Goal: Transaction & Acquisition: Purchase product/service

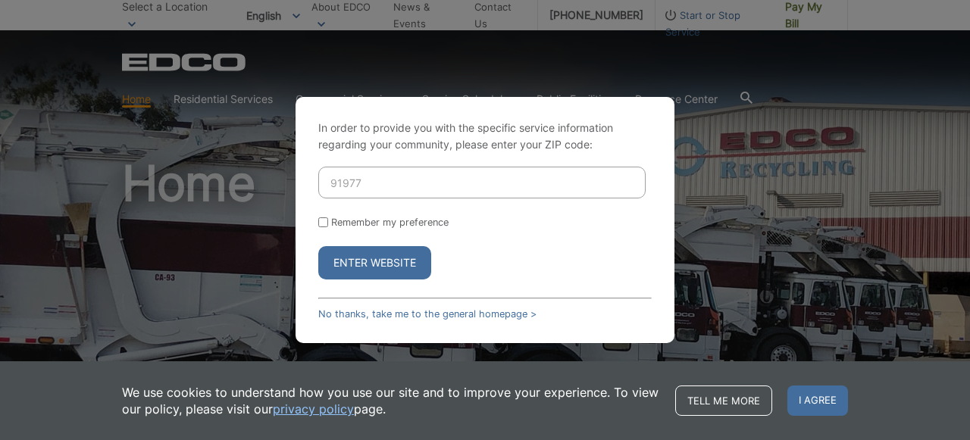
type input "91977"
click at [370, 267] on button "Enter Website" at bounding box center [374, 262] width 113 height 33
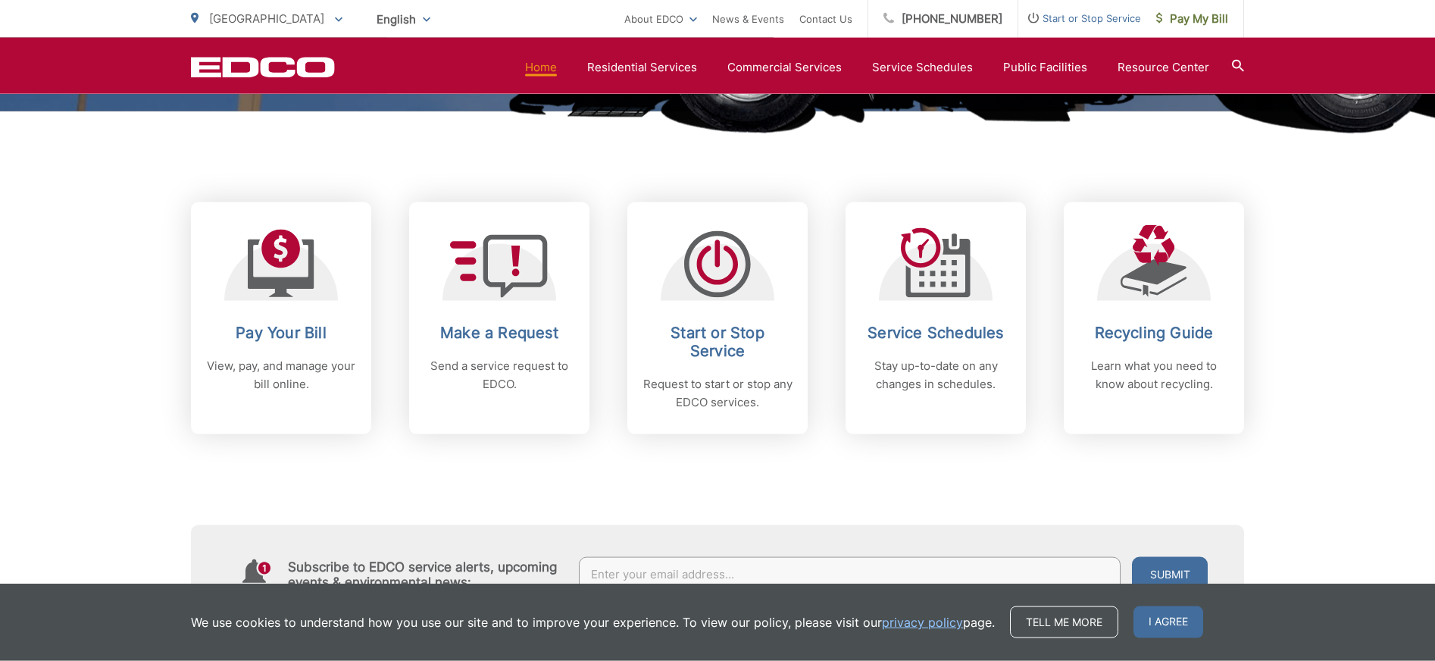
scroll to position [561, 0]
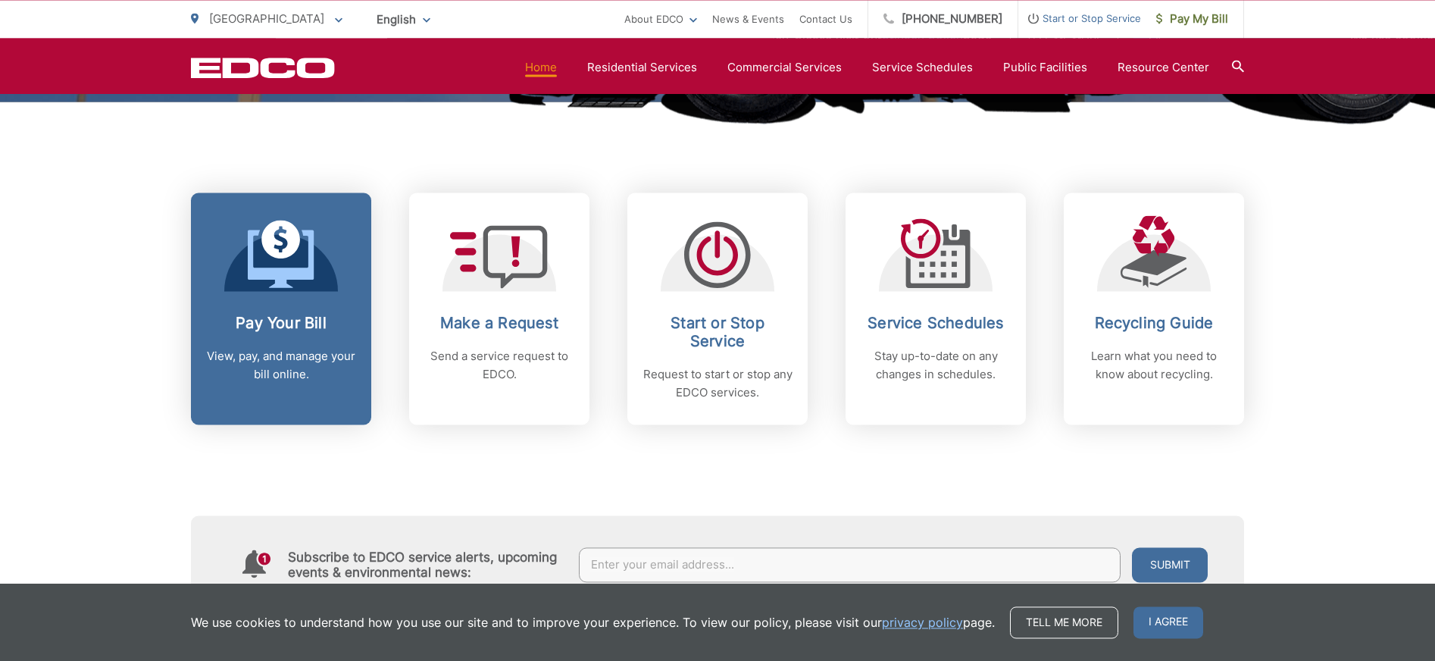
click at [262, 280] on icon at bounding box center [281, 254] width 67 height 68
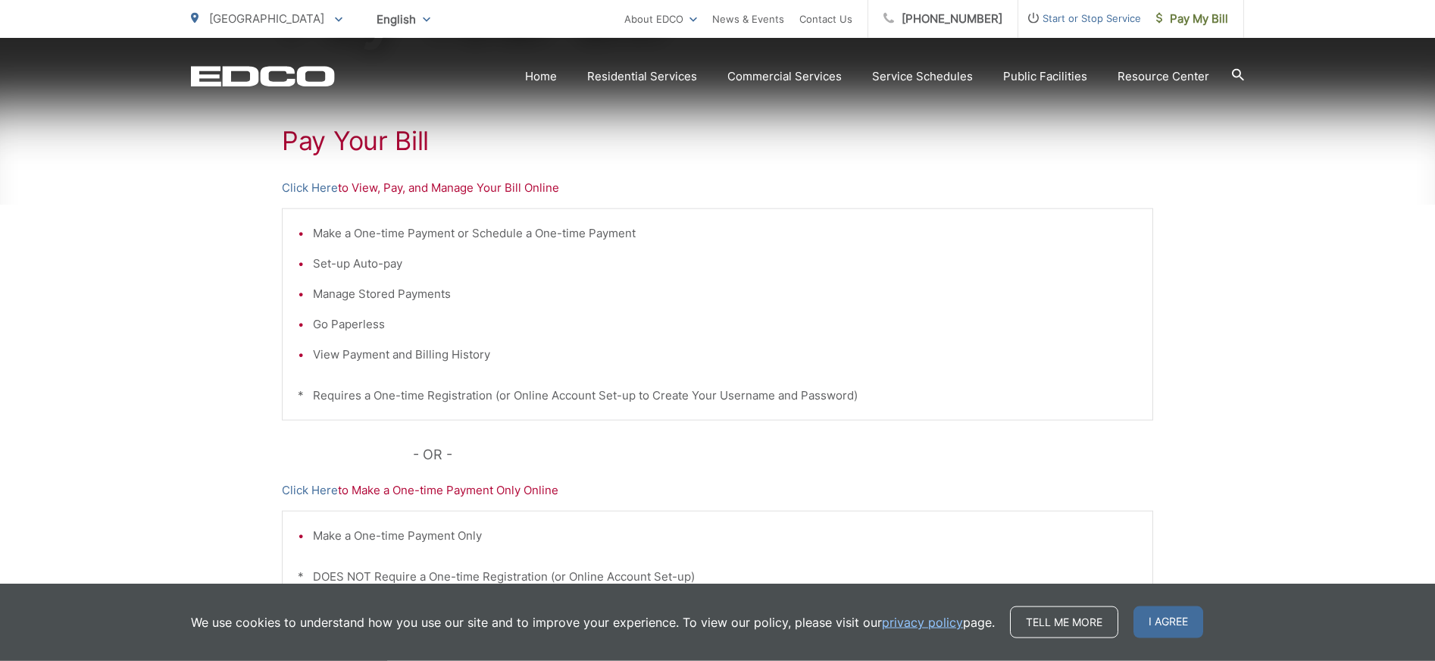
scroll to position [277, 0]
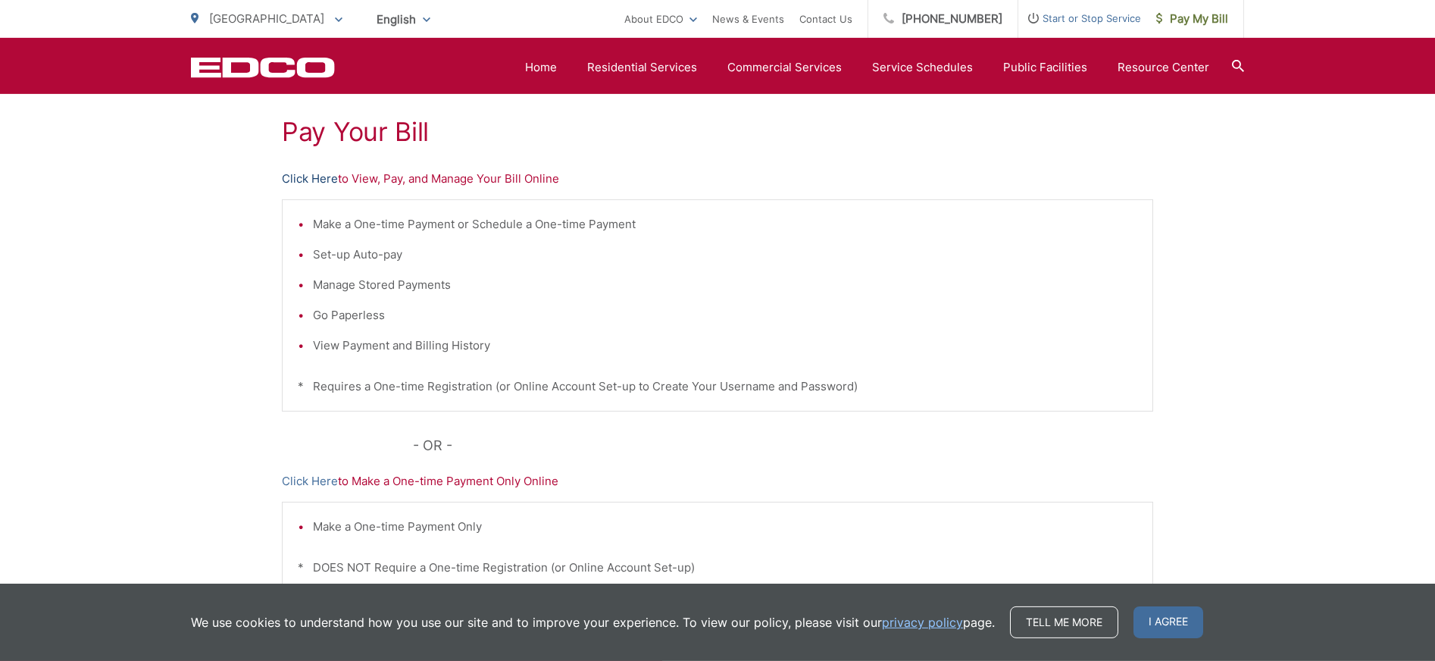
click at [308, 182] on link "Click Here" at bounding box center [310, 179] width 56 height 18
